Goal: Task Accomplishment & Management: Manage account settings

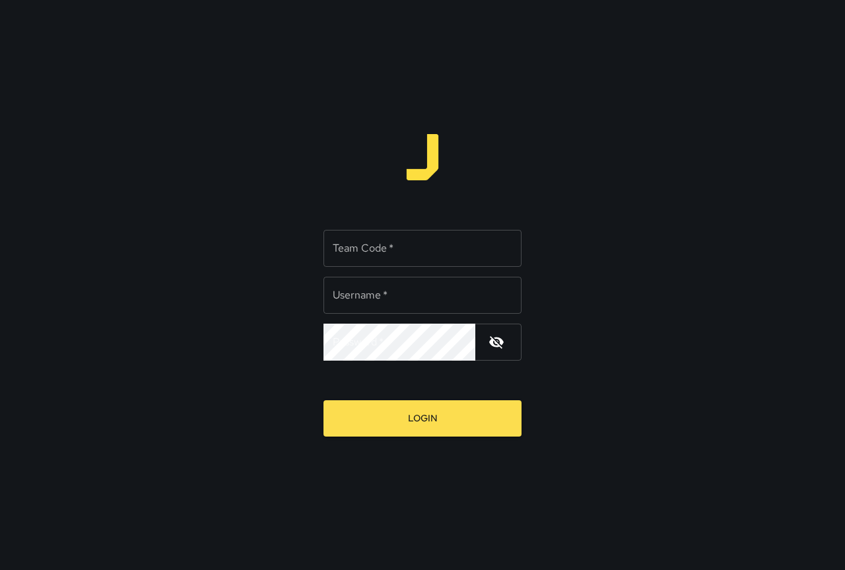
click at [416, 248] on input "Team Code   *" at bounding box center [423, 248] width 198 height 37
type input "*****"
click at [420, 288] on input "Username   *" at bounding box center [423, 295] width 198 height 37
type input "*********"
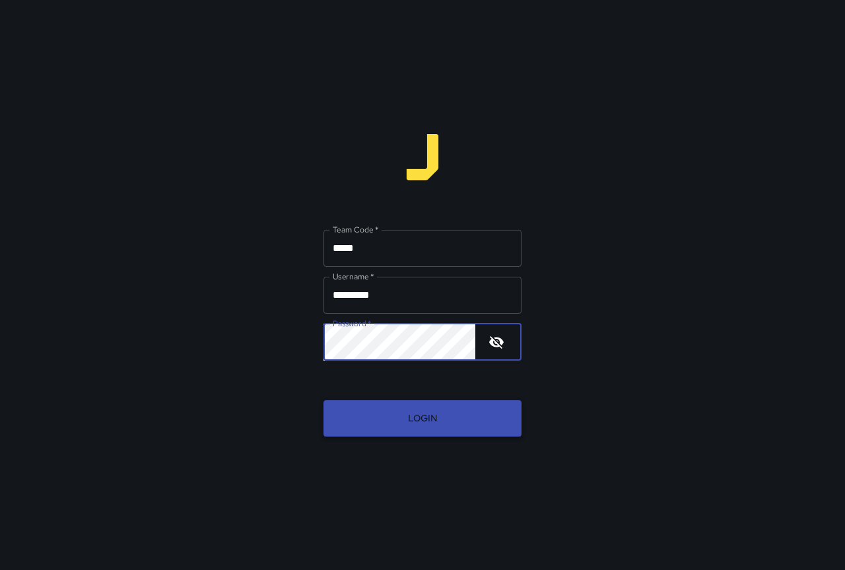
click at [373, 410] on button "Login" at bounding box center [423, 418] width 198 height 36
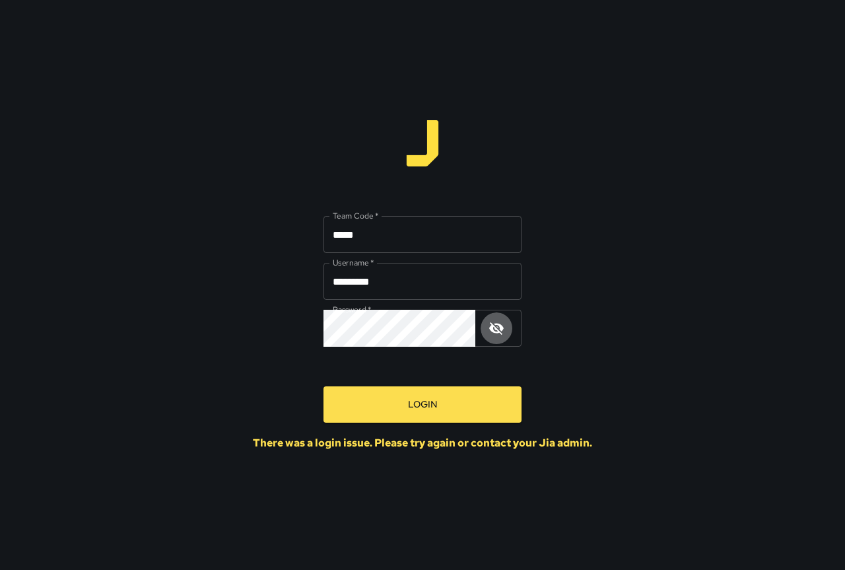
click at [501, 330] on icon "button" at bounding box center [496, 328] width 15 height 13
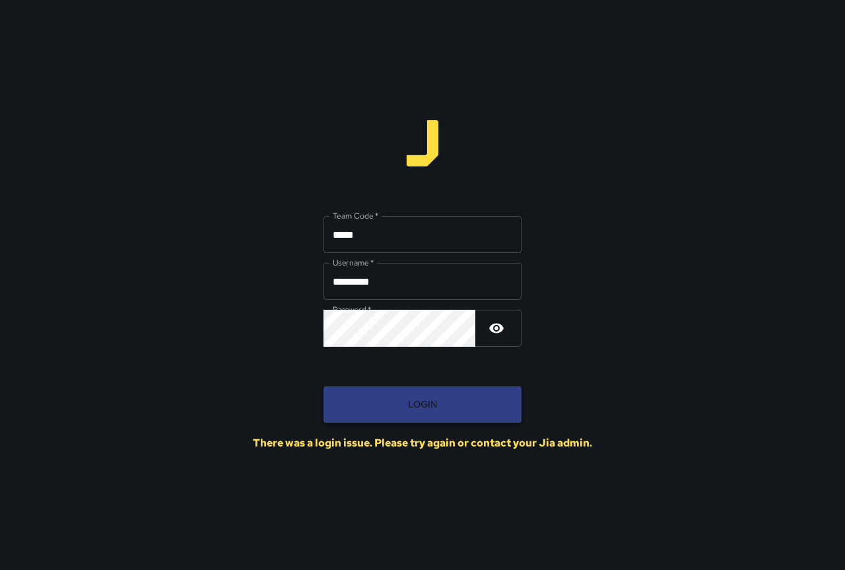
click at [486, 394] on button "Login" at bounding box center [423, 404] width 198 height 36
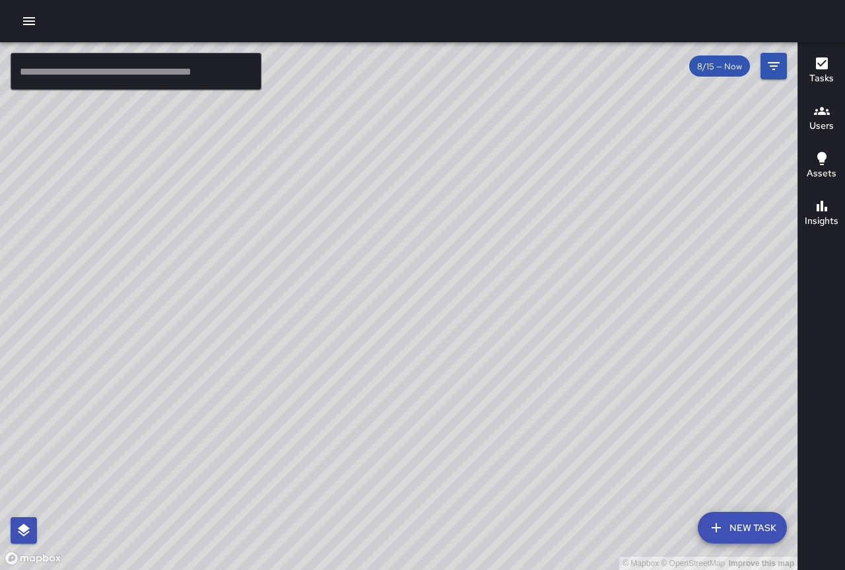
click at [824, 157] on icon "button" at bounding box center [822, 158] width 9 height 13
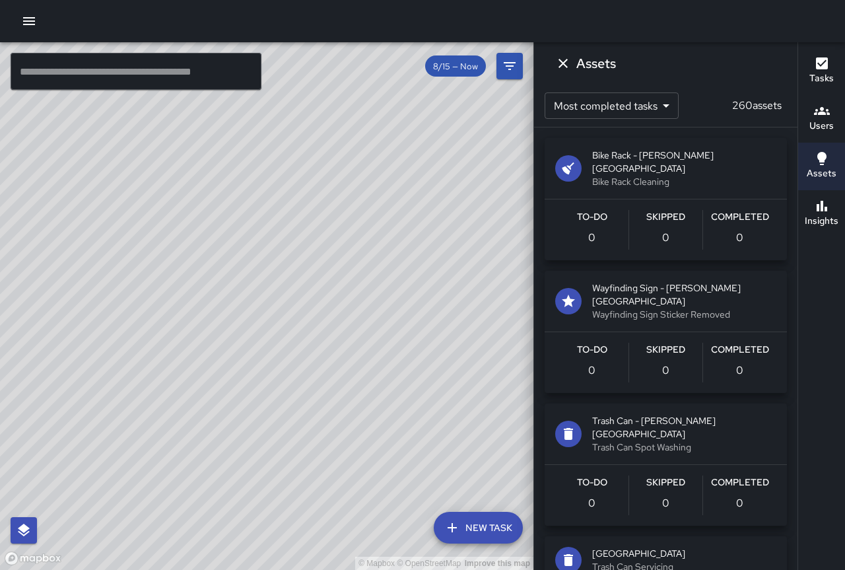
scroll to position [528, 0]
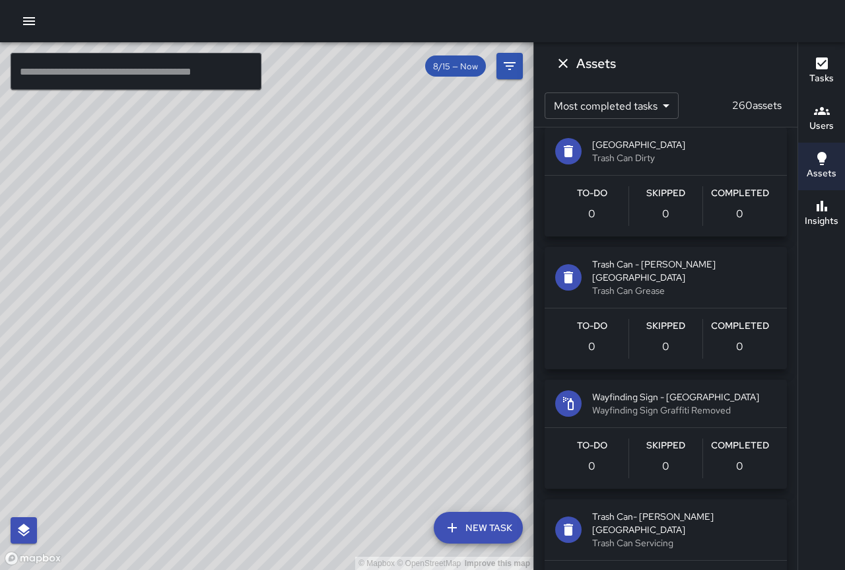
click at [357, 111] on div "© Mapbox © OpenStreetMap Improve this map" at bounding box center [267, 306] width 534 height 528
click at [836, 163] on div "Assets" at bounding box center [822, 166] width 30 height 30
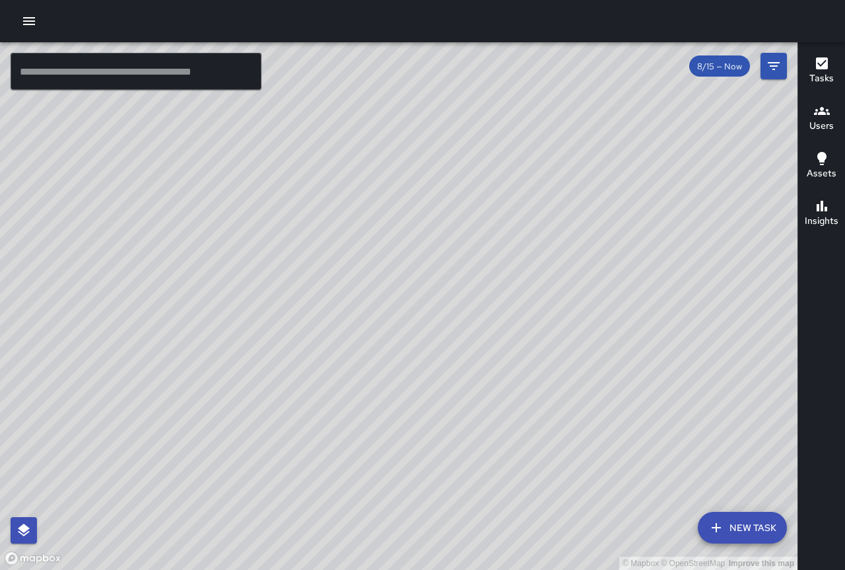
click at [814, 120] on h6 "Users" at bounding box center [822, 126] width 24 height 15
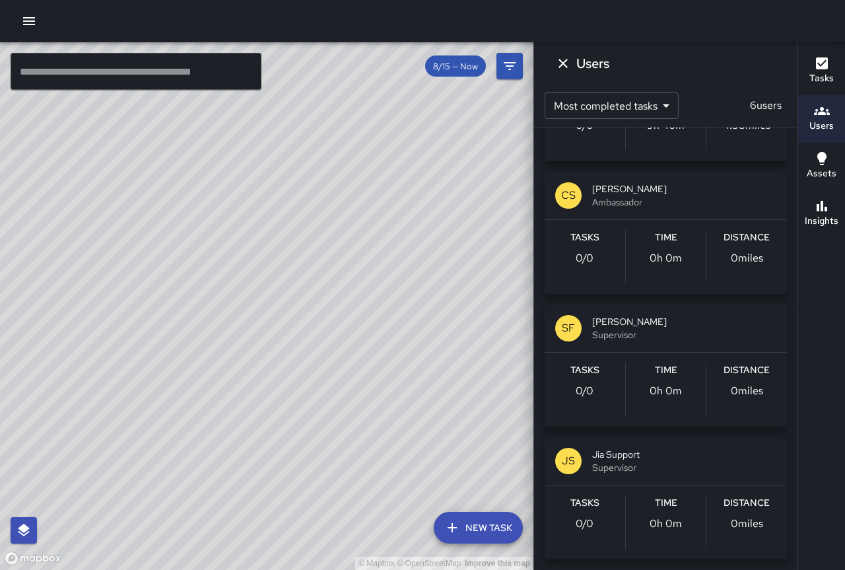
scroll to position [0, 0]
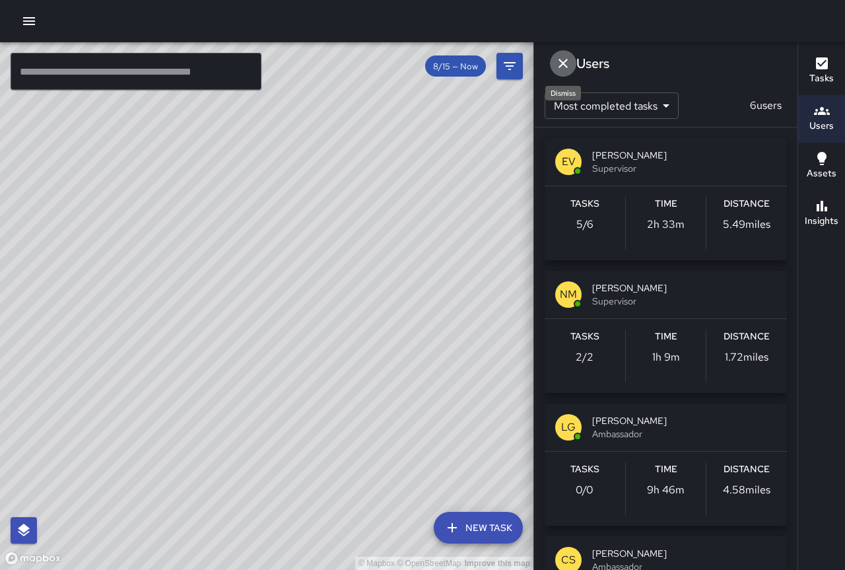
click at [559, 67] on icon "Dismiss" at bounding box center [563, 63] width 16 height 16
